Goal: Use online tool/utility: Utilize a website feature to perform a specific function

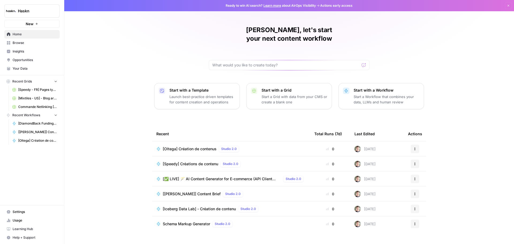
click at [26, 44] on span "Browse" at bounding box center [35, 42] width 45 height 5
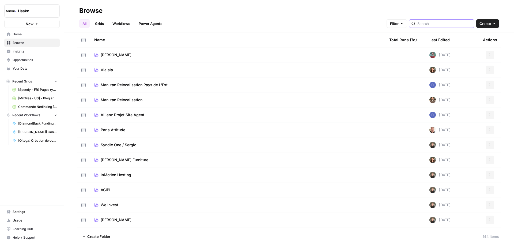
click at [457, 21] on input "search" at bounding box center [444, 23] width 54 height 5
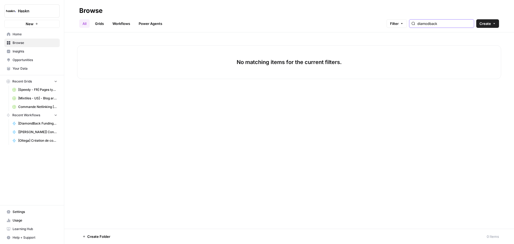
click at [437, 22] on input "diamodback" at bounding box center [444, 23] width 54 height 5
click at [441, 23] on input "diamondback" at bounding box center [444, 23] width 54 height 5
drag, startPoint x: 466, startPoint y: 25, endPoint x: 316, endPoint y: 25, distance: 150.2
click at [329, 25] on div "All Grids Workflows Power Agents Filter diamond back Create" at bounding box center [289, 21] width 420 height 13
type input "diamond back"
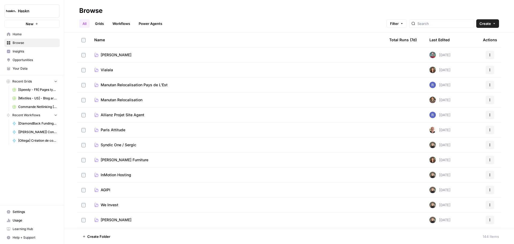
click at [37, 42] on span "Browse" at bounding box center [35, 42] width 45 height 5
click at [32, 35] on span "Home" at bounding box center [35, 34] width 45 height 5
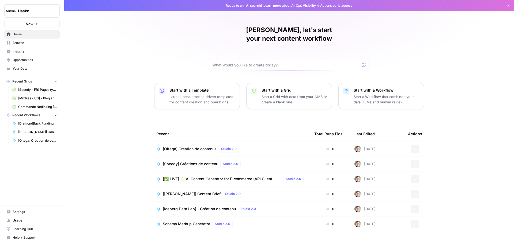
click at [207, 146] on span "[Oltega] Création de contenus" at bounding box center [190, 148] width 54 height 5
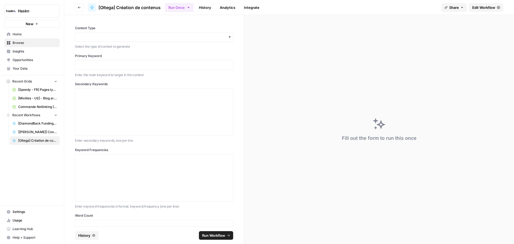
click at [76, 9] on button "Go back" at bounding box center [79, 7] width 9 height 9
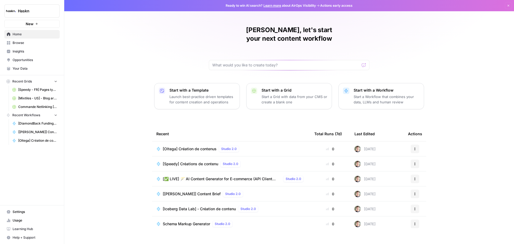
click at [414, 147] on icon "button" at bounding box center [414, 148] width 3 height 3
click at [454, 111] on div "[PERSON_NAME], let's start your next content workflow Start with a Template Lau…" at bounding box center [289, 127] width 450 height 255
click at [22, 44] on span "Browse" at bounding box center [35, 42] width 45 height 5
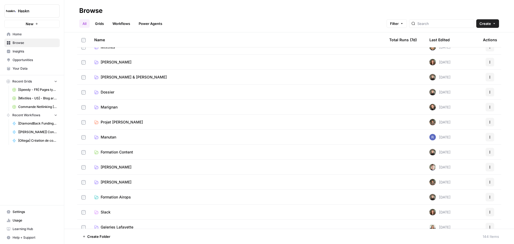
scroll to position [1339, 0]
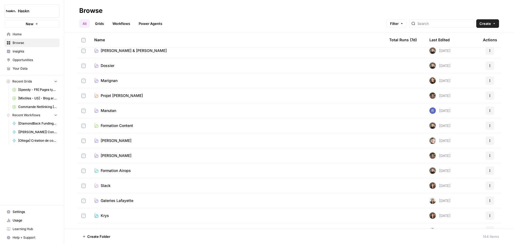
click at [110, 142] on span "[PERSON_NAME]" at bounding box center [116, 140] width 31 height 5
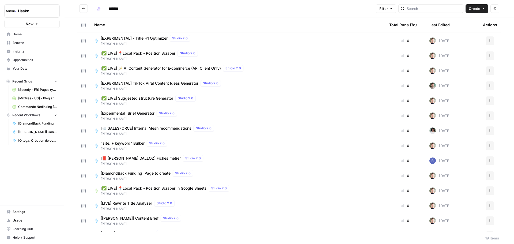
scroll to position [85, 0]
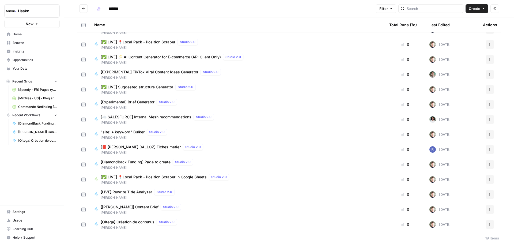
click at [135, 167] on span "[PERSON_NAME]" at bounding box center [148, 167] width 95 height 5
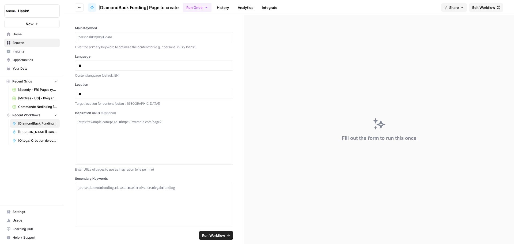
click at [205, 10] on button "Run Once" at bounding box center [197, 7] width 29 height 9
click at [220, 40] on span "Run this Workflow in bulk via CSV upload" at bounding box center [231, 41] width 62 height 5
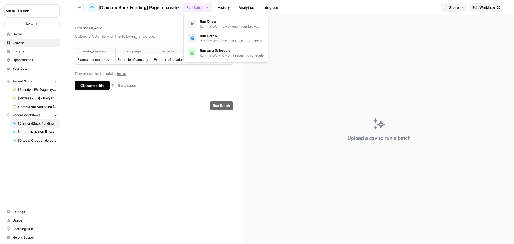
click at [123, 118] on form "How does it work? Upload a CSV file with the following structure: main_keyword …" at bounding box center [154, 129] width 180 height 229
click at [101, 87] on div "Choose a file" at bounding box center [92, 86] width 35 height 10
click at [0, 0] on input "Choose a file No file chosen" at bounding box center [0, 0] width 0 height 0
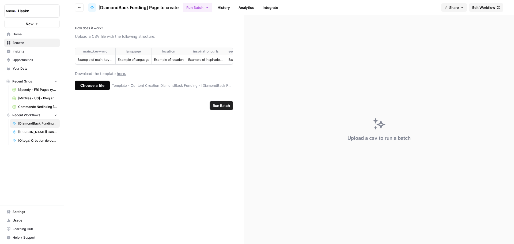
click at [221, 108] on span "Run Batch" at bounding box center [221, 105] width 17 height 5
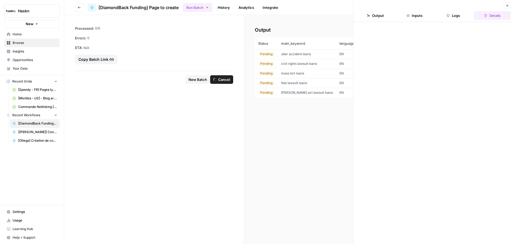
click at [505, 5] on button "Close" at bounding box center [507, 5] width 7 height 7
click at [505, 4] on button "Close" at bounding box center [507, 5] width 7 height 7
click at [300, 55] on span "uber accident loans" at bounding box center [296, 54] width 30 height 4
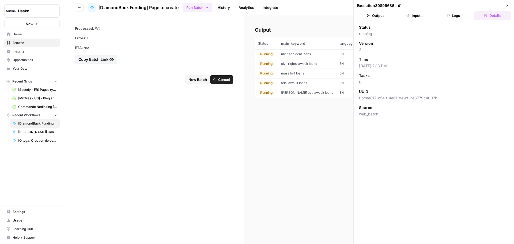
click at [449, 18] on button "Logs" at bounding box center [453, 15] width 37 height 9
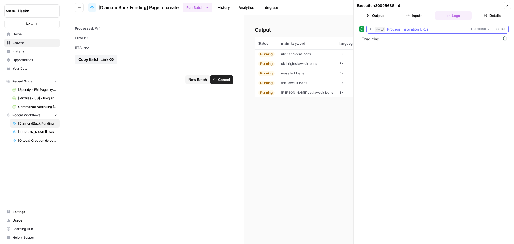
click at [391, 28] on span "Process Inspiration URLs" at bounding box center [407, 29] width 41 height 5
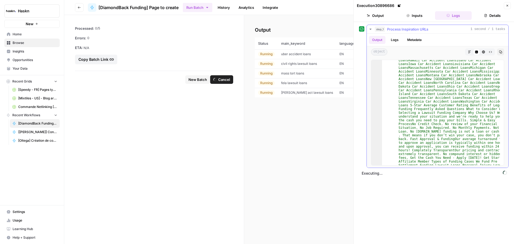
scroll to position [643, 0]
click at [400, 198] on div "step_1 Process Inspiration URLs 1 second / 1 tasks Output Logs Metadata object …" at bounding box center [434, 133] width 150 height 217
click at [415, 12] on button "Inputs" at bounding box center [414, 15] width 37 height 9
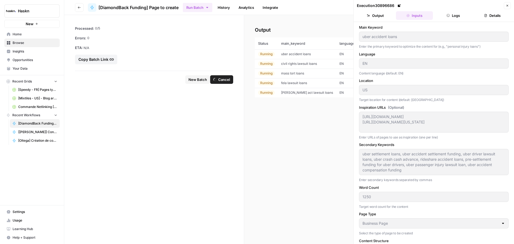
click at [384, 13] on button "Output" at bounding box center [375, 15] width 37 height 9
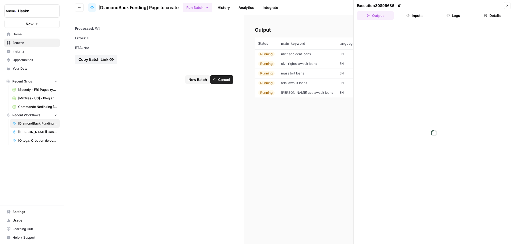
click at [462, 16] on button "Logs" at bounding box center [453, 15] width 37 height 9
click at [378, 32] on button "step_1 Process Inspiration URLs 1 second / 1 tasks" at bounding box center [438, 29] width 142 height 9
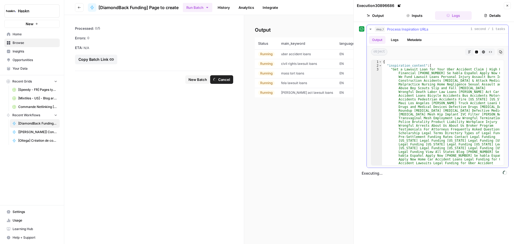
click at [378, 32] on button "step_1 Process Inspiration URLs 1 second / 1 tasks" at bounding box center [438, 29] width 142 height 9
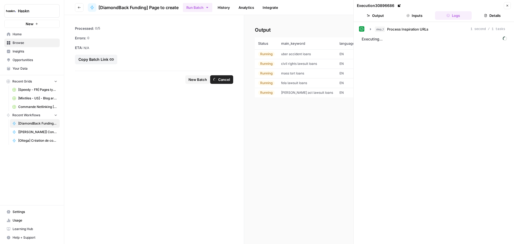
click at [302, 63] on span "civil rights lawsuit loans" at bounding box center [299, 64] width 36 height 4
click at [302, 70] on td "mass tort loans" at bounding box center [307, 74] width 58 height 10
click at [302, 83] on span "fela lawsuit loans" at bounding box center [294, 83] width 26 height 4
click at [375, 32] on button "step_1 Process Inspiration URLs 1 second / 1 tasks" at bounding box center [438, 29] width 142 height 9
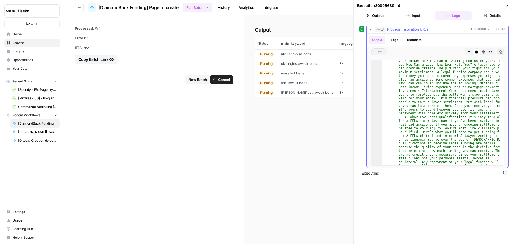
scroll to position [691, 0]
click at [407, 27] on span "Process Inspiration URLs" at bounding box center [407, 29] width 41 height 5
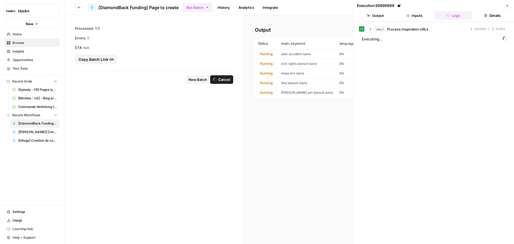
click at [410, 14] on button "Inputs" at bounding box center [414, 15] width 37 height 9
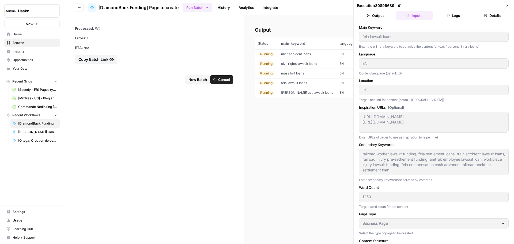
click at [410, 14] on button "Inputs" at bounding box center [414, 15] width 37 height 9
click at [383, 17] on button "Output" at bounding box center [375, 15] width 37 height 9
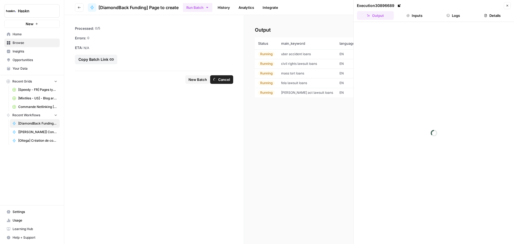
click at [455, 17] on button "Logs" at bounding box center [453, 15] width 37 height 9
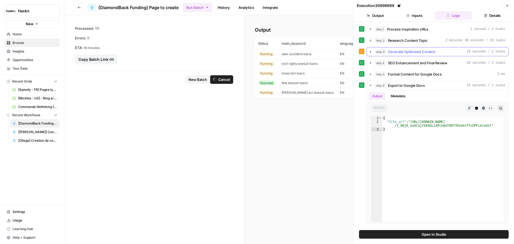
click at [371, 51] on icon "button" at bounding box center [370, 52] width 4 height 4
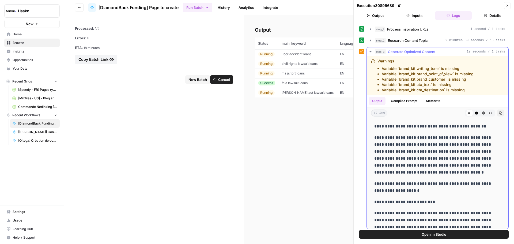
click at [371, 51] on icon "button" at bounding box center [370, 51] width 2 height 1
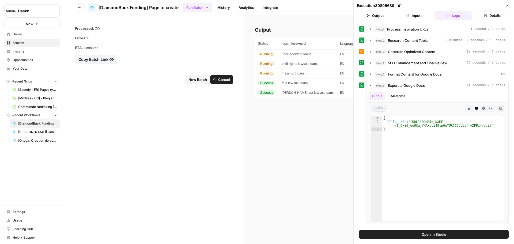
click at [307, 85] on span "fela lawsuit loans" at bounding box center [295, 83] width 26 height 4
type textarea "**********"
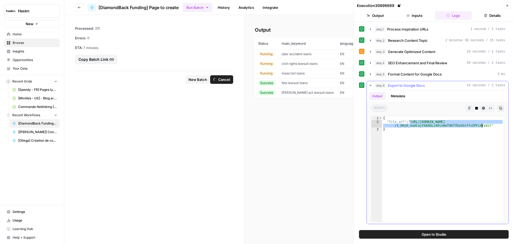
drag, startPoint x: 410, startPoint y: 121, endPoint x: 482, endPoint y: 124, distance: 72.4
click at [482, 124] on div "{ "file_url" : "[URL][DOMAIN_NAME] /1_DHj6_euUCajYXAXbLi49ln0eTUR77DsUVvffvZPFi…" at bounding box center [443, 172] width 122 height 113
click at [317, 93] on td "[PERSON_NAME] act lawsuit loans" at bounding box center [307, 93] width 58 height 10
type textarea "**********"
drag, startPoint x: 409, startPoint y: 122, endPoint x: 482, endPoint y: 127, distance: 72.7
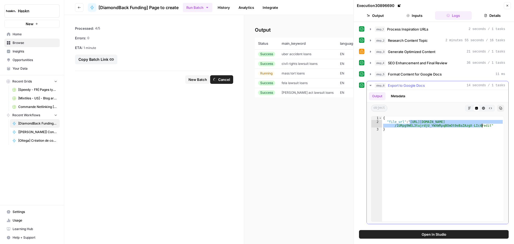
click at [482, 127] on div "{ "file_url" : "[URL][DOMAIN_NAME] /1URpg9WEL3tujrdjU_YWXWRpqBOmOt0eBaZAzgX-LIc…" at bounding box center [443, 172] width 122 height 113
click at [299, 53] on span "uber accident loans" at bounding box center [297, 54] width 30 height 4
type textarea "**********"
drag, startPoint x: 410, startPoint y: 121, endPoint x: 482, endPoint y: 124, distance: 72.1
click at [482, 124] on div "{ "file_url" : "[URL][DOMAIN_NAME] /1uJaRlCT4j847XZGUkKC_kPb4UpQDVoWMbZ98Q71TlF…" at bounding box center [443, 172] width 122 height 113
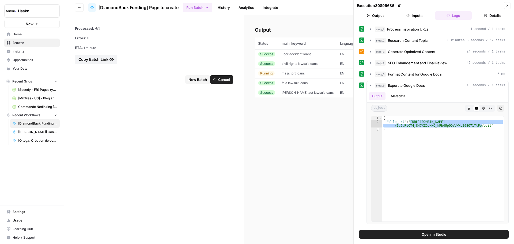
click at [303, 62] on span "civil rights lawsuit loans" at bounding box center [300, 64] width 36 height 4
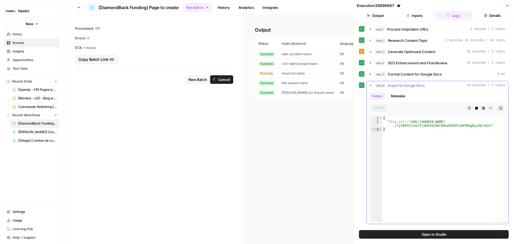
type textarea "**********"
drag, startPoint x: 410, startPoint y: 122, endPoint x: 482, endPoint y: 126, distance: 72.6
click at [482, 126] on div "{ "file_url" : "[URL][DOMAIN_NAME] /1jZ0dtSrx1w72jdmXsULHdc8OowUhEQfcbHYMog8yx3…" at bounding box center [443, 172] width 122 height 113
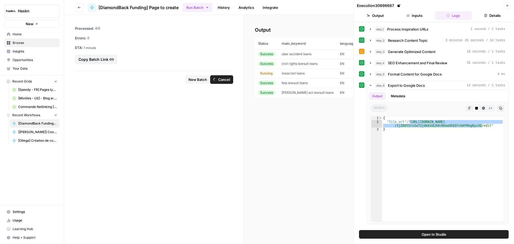
click at [298, 76] on td "mass tort loans" at bounding box center [307, 74] width 58 height 10
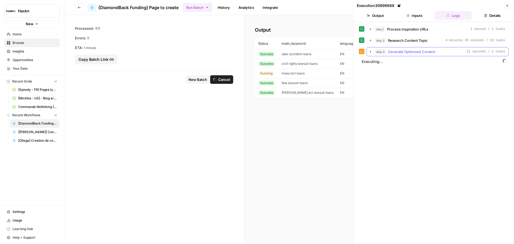
click at [371, 51] on icon "button" at bounding box center [370, 52] width 4 height 4
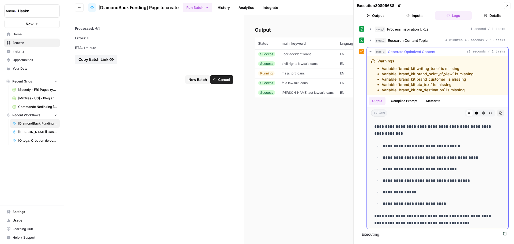
scroll to position [622, 0]
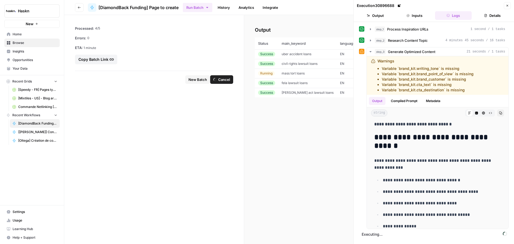
click at [295, 70] on td "mass tort loans" at bounding box center [307, 74] width 58 height 10
click at [295, 65] on span "civil rights lawsuit loans" at bounding box center [300, 64] width 36 height 4
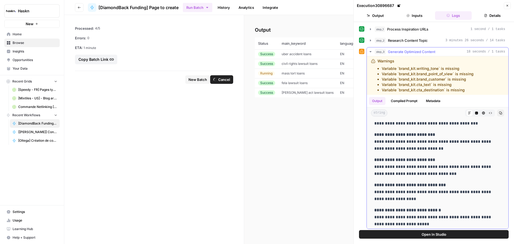
scroll to position [1017, 0]
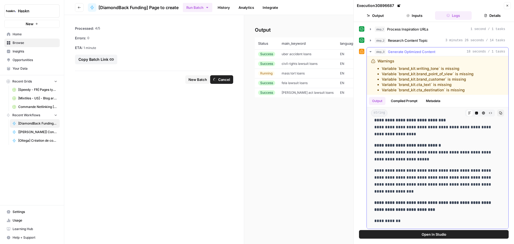
click at [371, 50] on icon "button" at bounding box center [370, 52] width 4 height 4
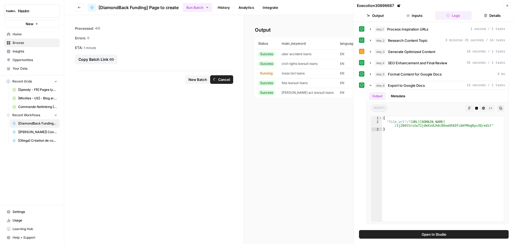
click at [307, 77] on td "mass tort loans" at bounding box center [307, 74] width 58 height 10
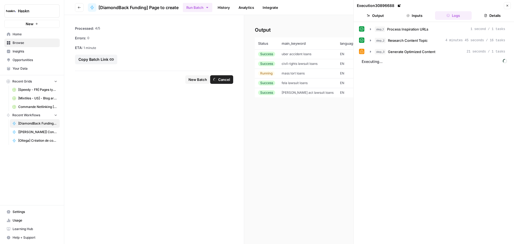
click at [319, 66] on td "civil rights lawsuit loans" at bounding box center [307, 64] width 58 height 10
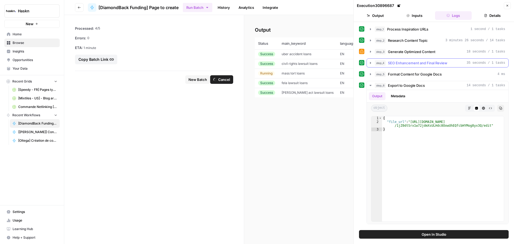
click at [371, 62] on icon "button" at bounding box center [370, 63] width 1 height 2
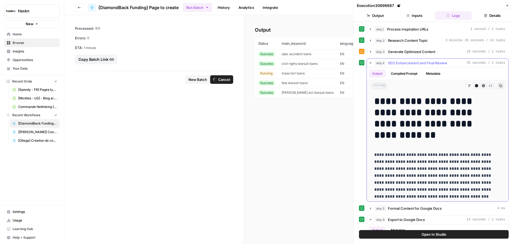
click at [370, 62] on icon "button" at bounding box center [370, 62] width 2 height 1
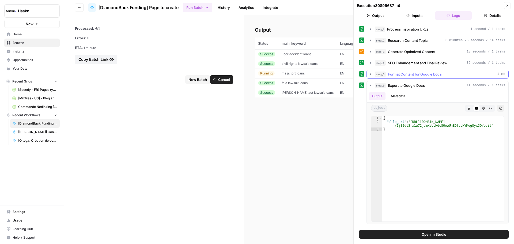
click at [370, 77] on button "step_5 Format Content for Google Docs 4 ms" at bounding box center [438, 74] width 142 height 9
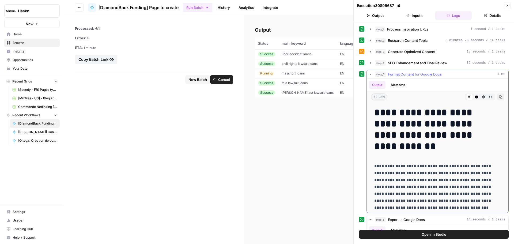
click at [369, 76] on icon "button" at bounding box center [370, 74] width 4 height 4
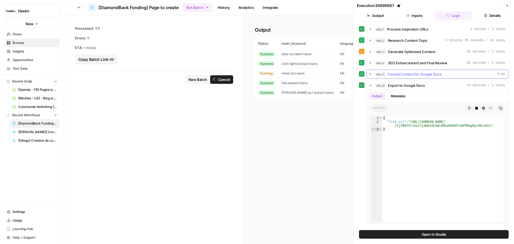
click at [369, 74] on icon "button" at bounding box center [370, 74] width 4 height 4
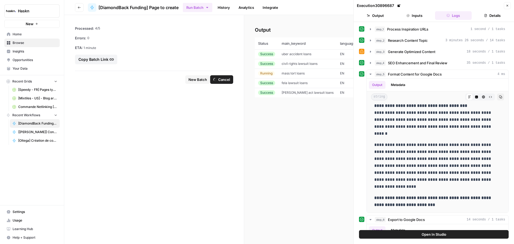
click at [297, 74] on span "mass tort loans" at bounding box center [293, 73] width 23 height 4
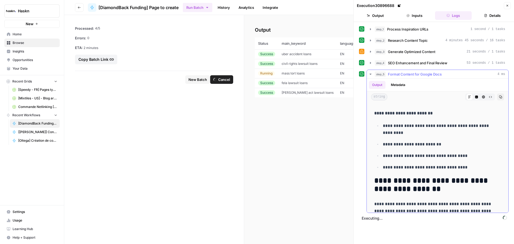
scroll to position [643, 0]
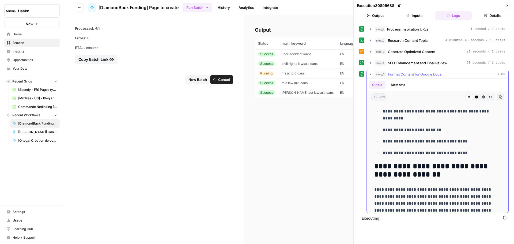
click at [371, 74] on icon "button" at bounding box center [370, 74] width 2 height 1
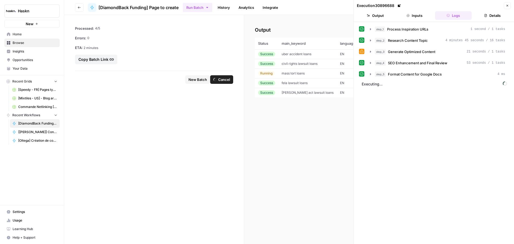
click at [301, 83] on span "fela lawsuit loans" at bounding box center [295, 83] width 26 height 4
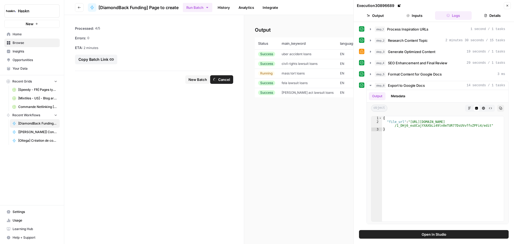
click at [306, 72] on td "mass tort loans" at bounding box center [307, 74] width 58 height 10
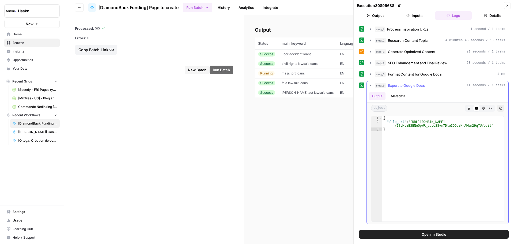
type textarea "**********"
drag, startPoint x: 410, startPoint y: 120, endPoint x: 482, endPoint y: 127, distance: 72.3
click at [482, 127] on div "{ "file_url" : "[URL][DOMAIN_NAME] /1fyMtzESENeOpWR_adLeS8vm7DleIQDczK-AHbm29qT…" at bounding box center [443, 172] width 122 height 113
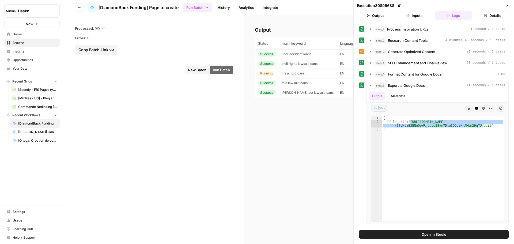
click at [298, 150] on div "Output Download CSV Thumbs up Thumbs down Status main_keyword language location…" at bounding box center [379, 129] width 270 height 229
click at [292, 75] on span "mass tort loans" at bounding box center [293, 73] width 23 height 4
click at [294, 82] on span "fela lawsuit loans" at bounding box center [295, 83] width 26 height 4
click at [295, 73] on span "mass tort loans" at bounding box center [293, 73] width 23 height 4
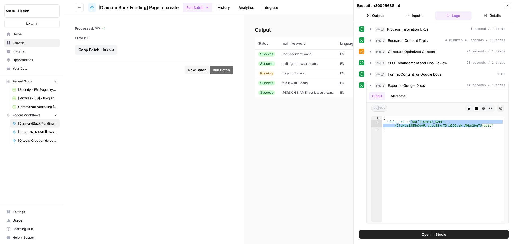
click at [292, 85] on td "fela lawsuit loans" at bounding box center [307, 83] width 58 height 10
click at [508, 7] on icon "button" at bounding box center [507, 5] width 3 height 3
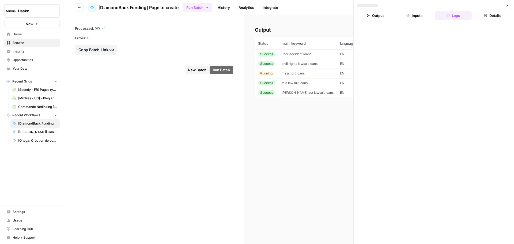
click at [508, 4] on button "Close" at bounding box center [507, 5] width 7 height 7
click at [80, 3] on button "Go back" at bounding box center [79, 7] width 9 height 9
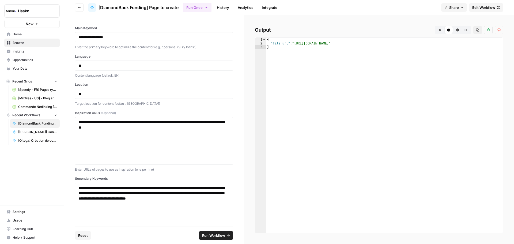
type textarea "*"
click at [330, 112] on div "{ "file_url" : "[URL][DOMAIN_NAME]" }" at bounding box center [384, 139] width 237 height 203
